Goal: Task Accomplishment & Management: Use online tool/utility

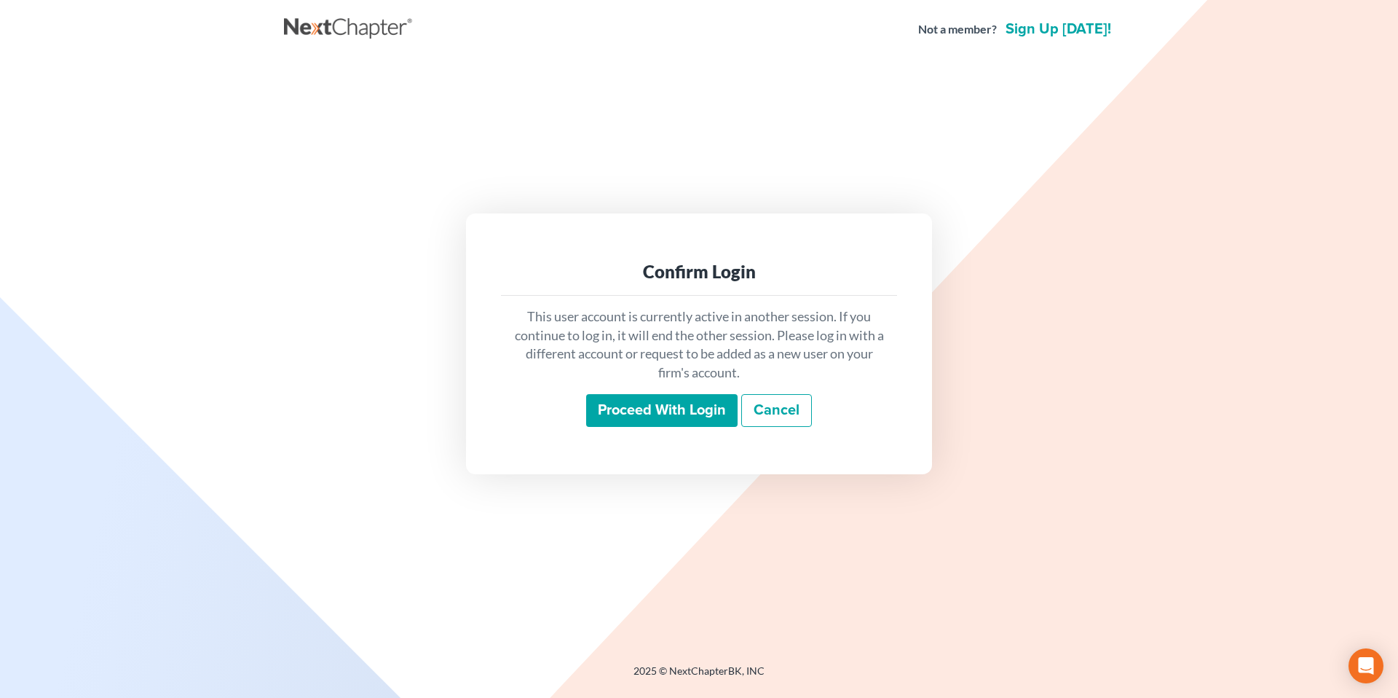
click at [684, 408] on input "Proceed with login" at bounding box center [661, 411] width 151 height 34
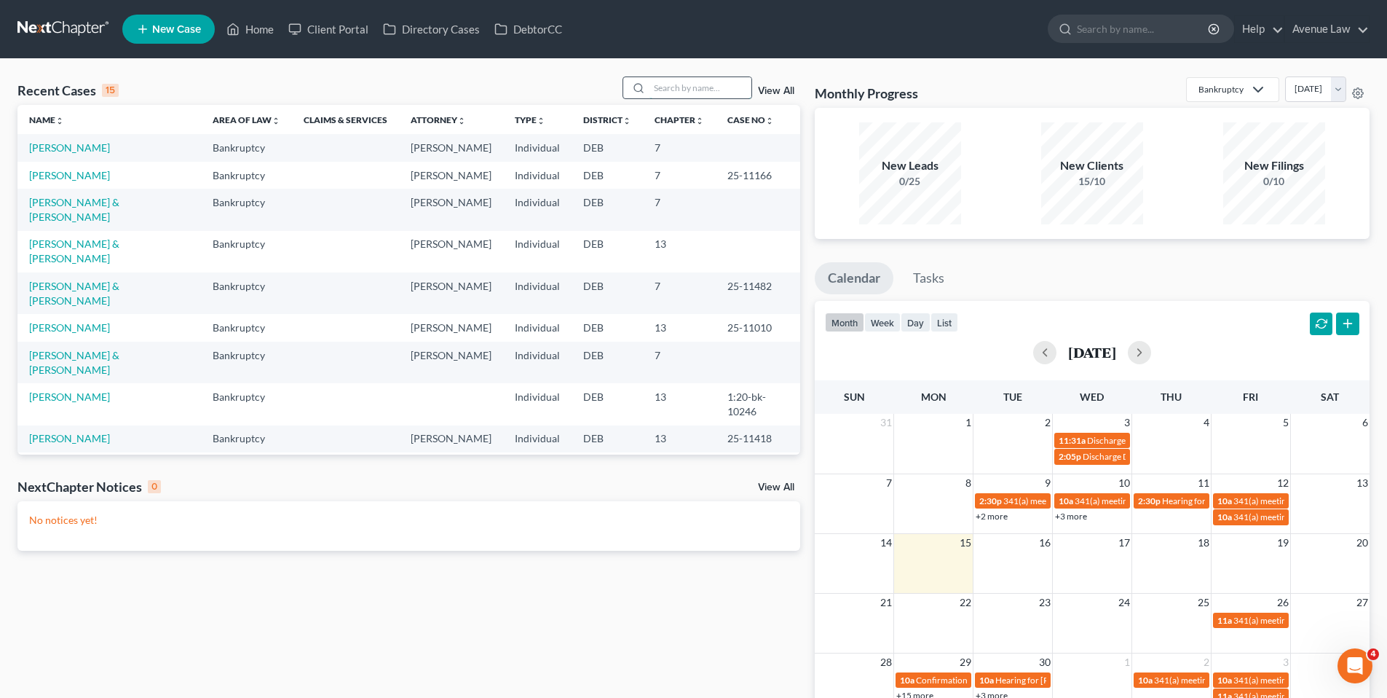
drag, startPoint x: 679, startPoint y: 87, endPoint x: 473, endPoint y: 123, distance: 209.2
click at [678, 87] on input "search" at bounding box center [701, 87] width 102 height 21
click at [116, 376] on link "[PERSON_NAME] & [PERSON_NAME]" at bounding box center [74, 362] width 90 height 27
select select "0"
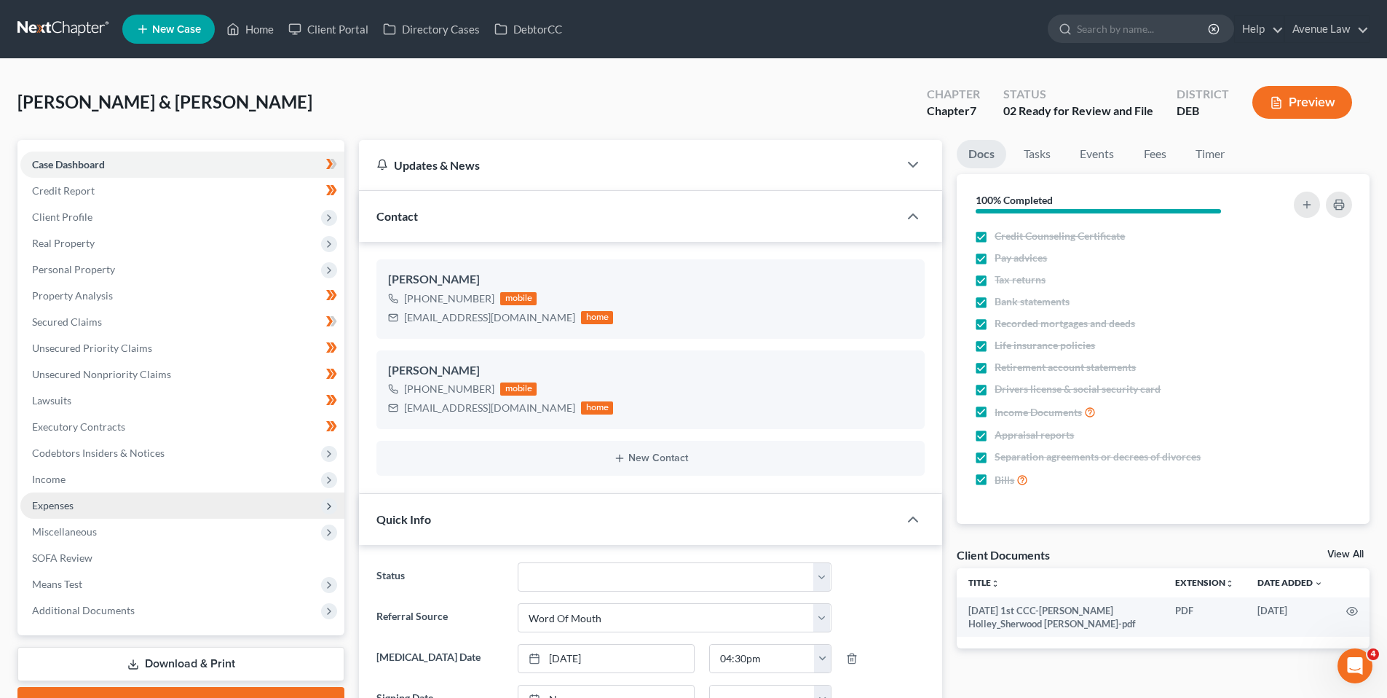
drag, startPoint x: 328, startPoint y: 516, endPoint x: 320, endPoint y: 422, distance: 94.4
drag, startPoint x: 259, startPoint y: 26, endPoint x: 75, endPoint y: 73, distance: 189.4
click at [257, 26] on link "Home" at bounding box center [250, 29] width 62 height 26
